Goal: Task Accomplishment & Management: Use online tool/utility

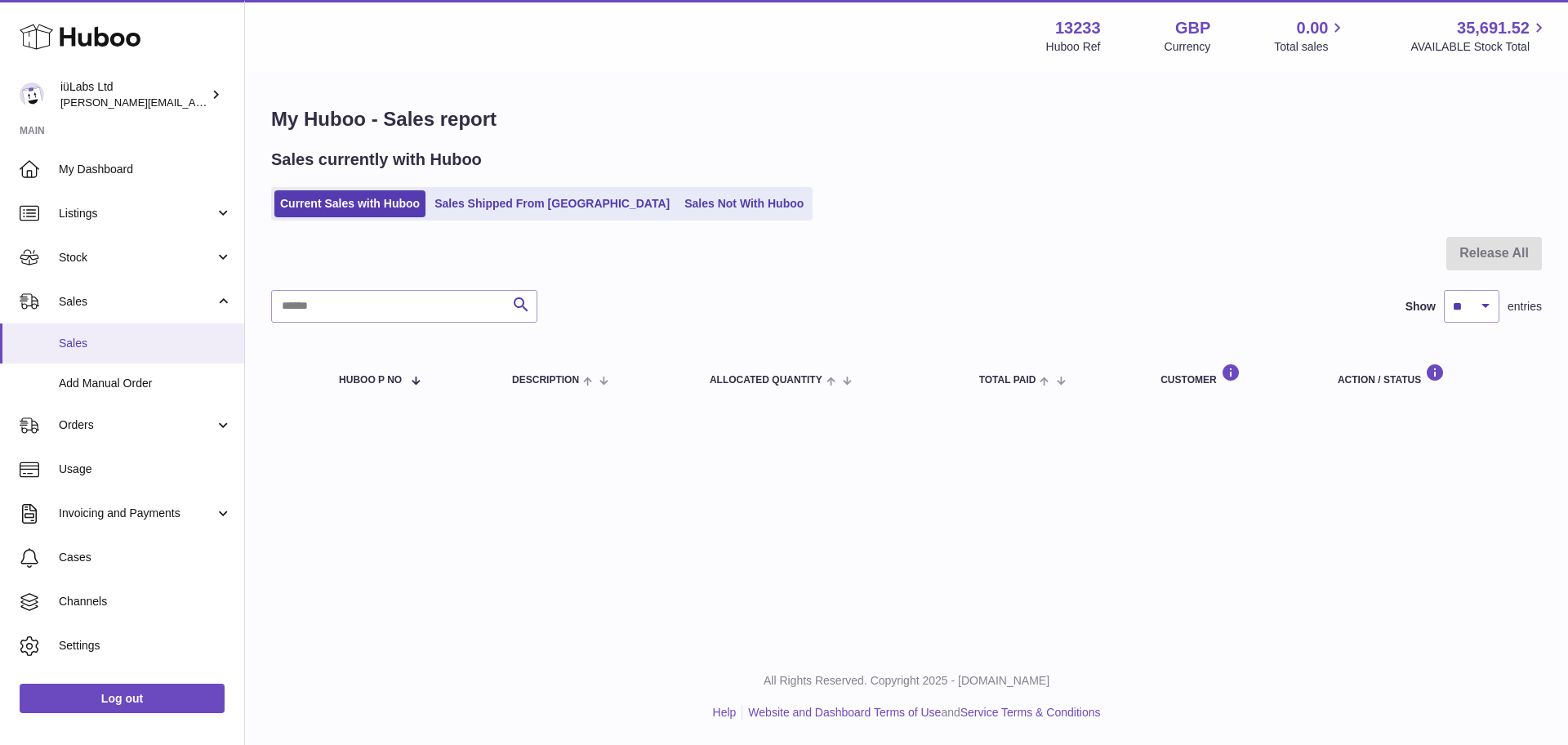
click at [92, 353] on link "Sales" at bounding box center [122, 343] width 244 height 40
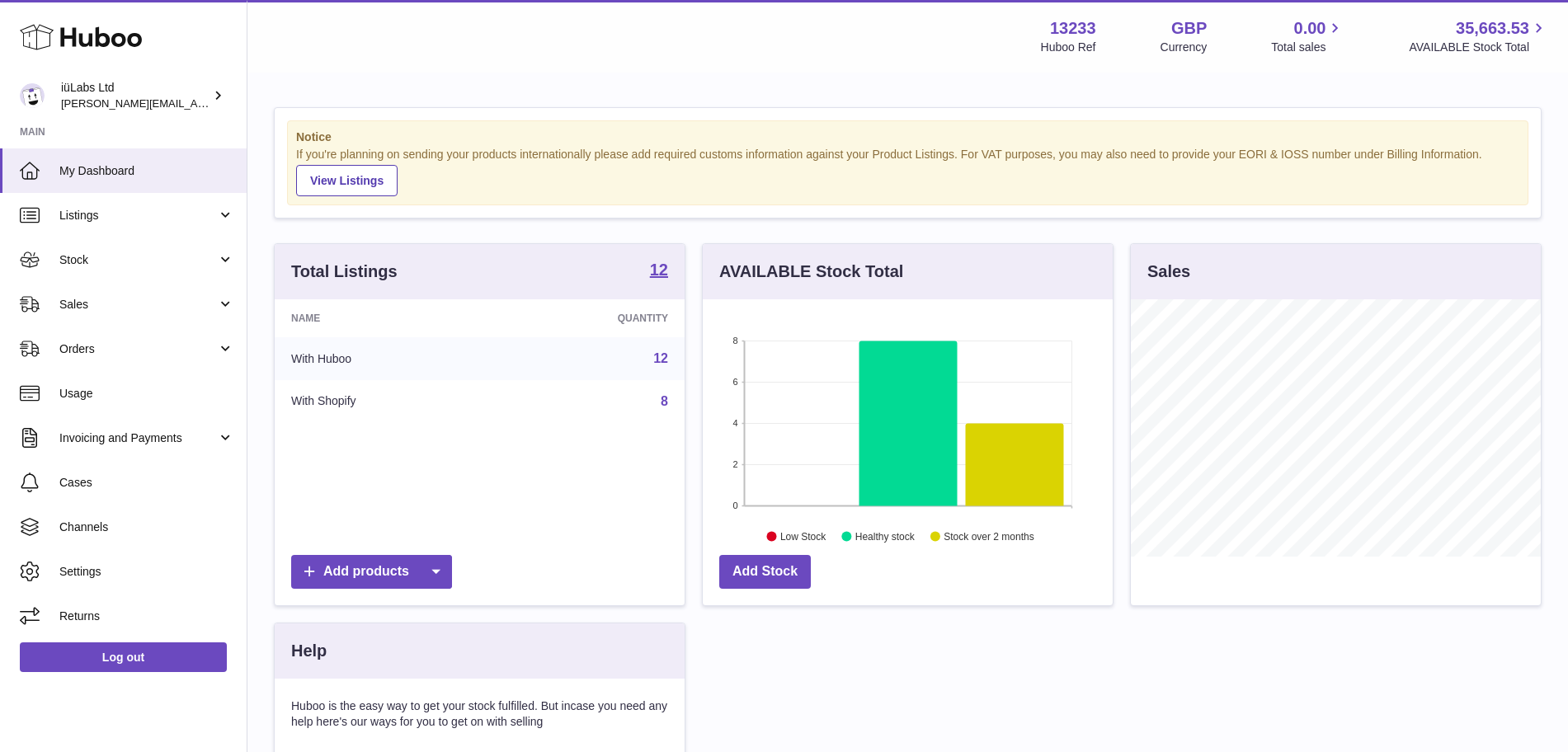
scroll to position [257, 410]
click at [131, 299] on span "Sales" at bounding box center [138, 304] width 158 height 15
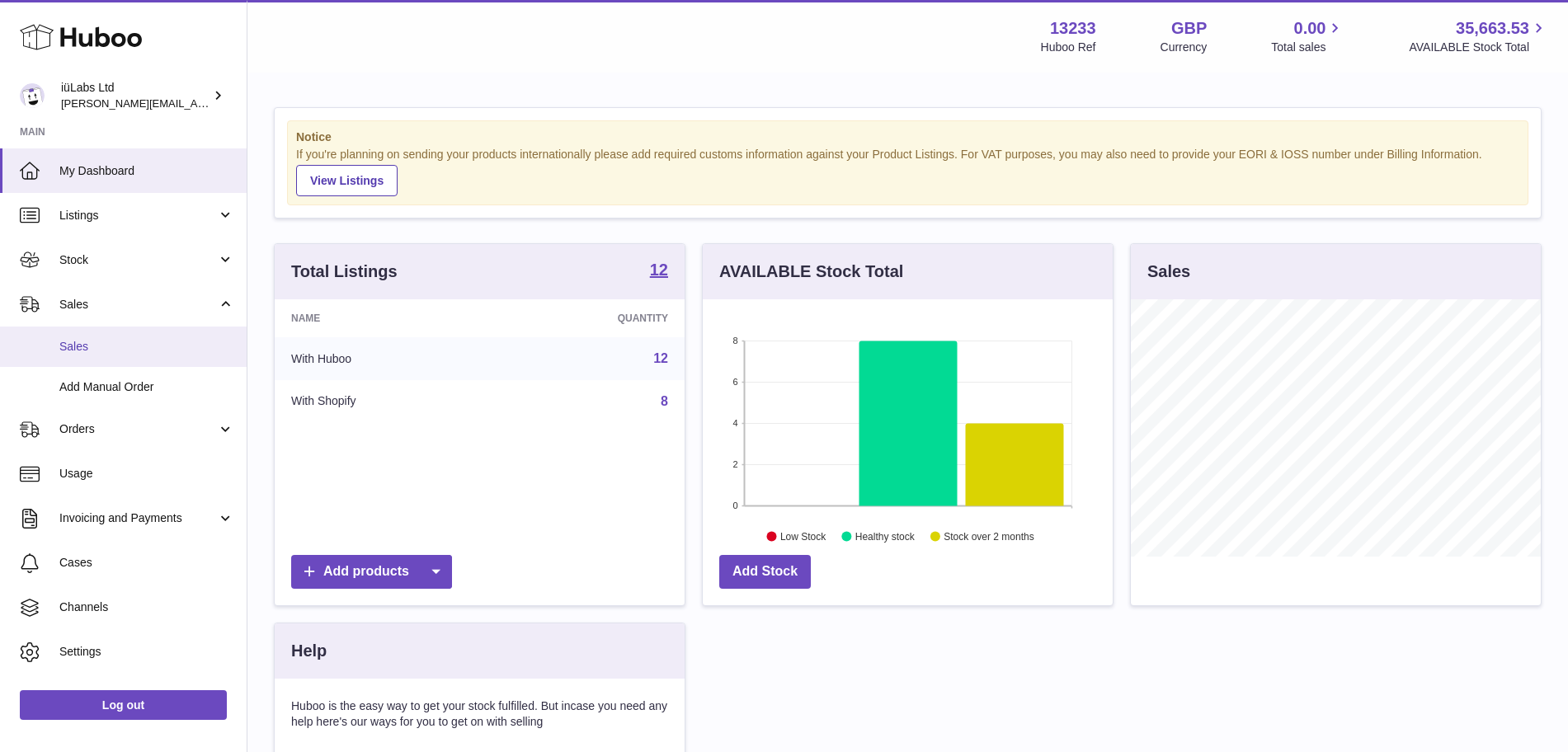
click at [127, 350] on span "Sales" at bounding box center [146, 346] width 175 height 15
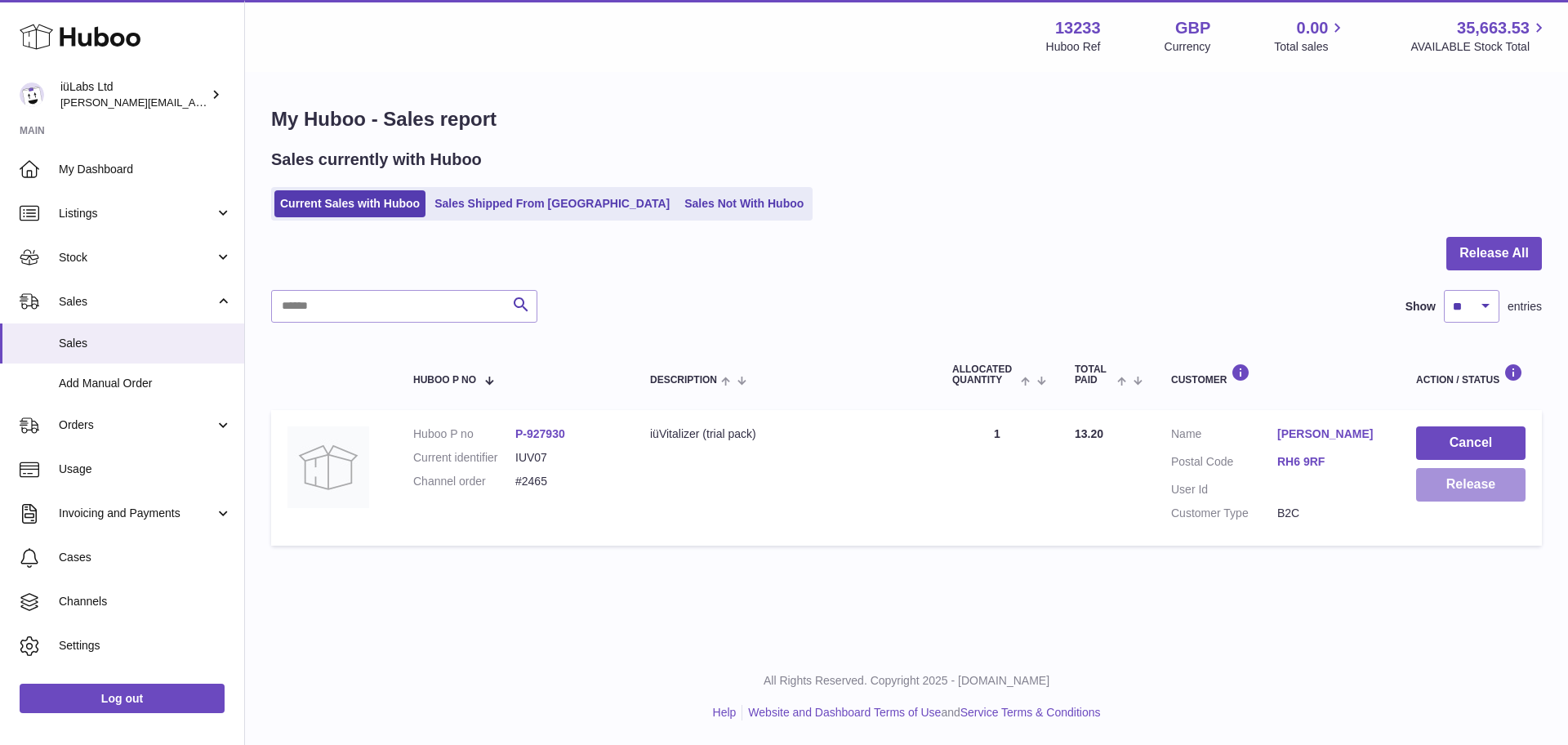
click at [1465, 491] on button "Release" at bounding box center [1470, 485] width 109 height 34
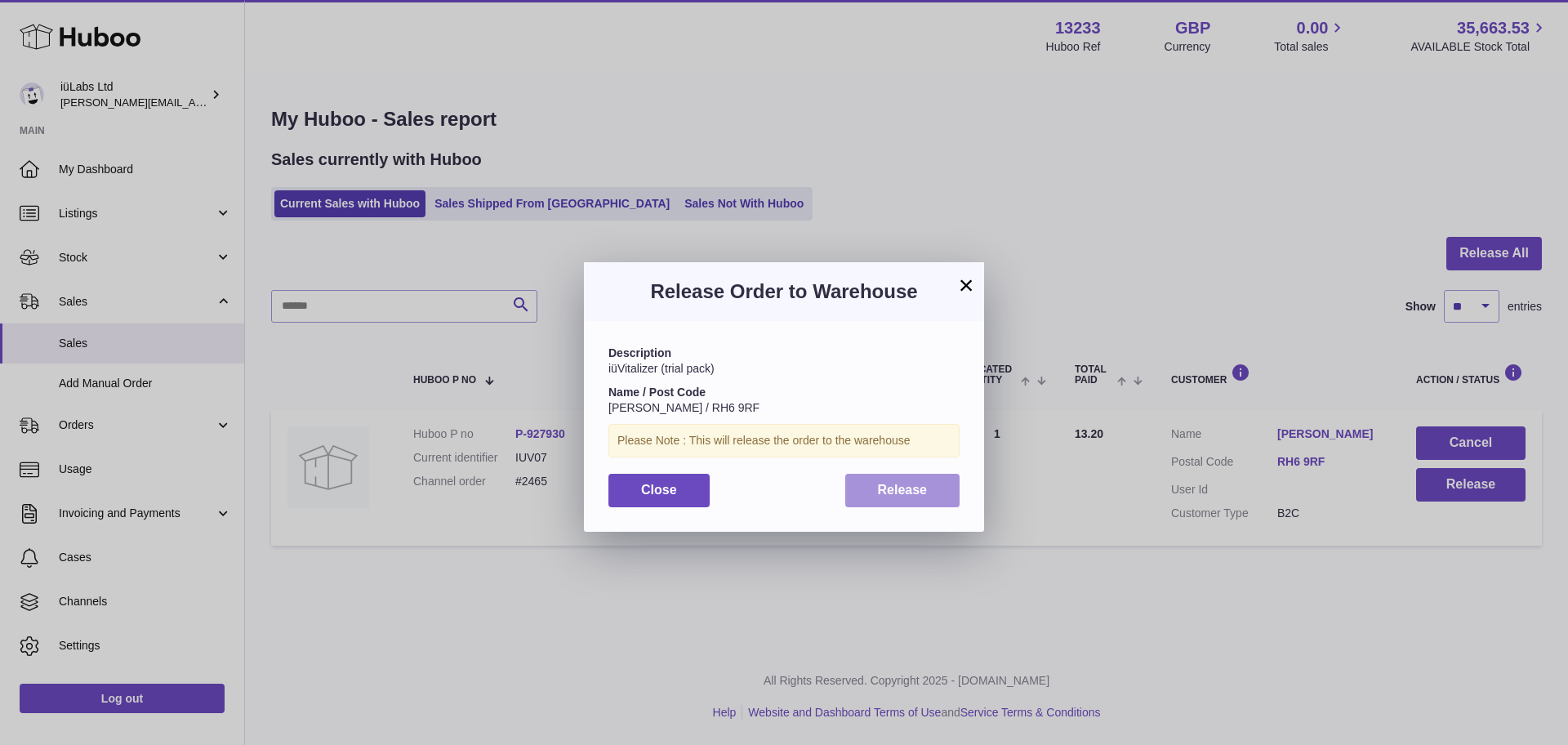
click at [911, 484] on span "Release" at bounding box center [902, 490] width 50 height 14
